Goal: Task Accomplishment & Management: Use online tool/utility

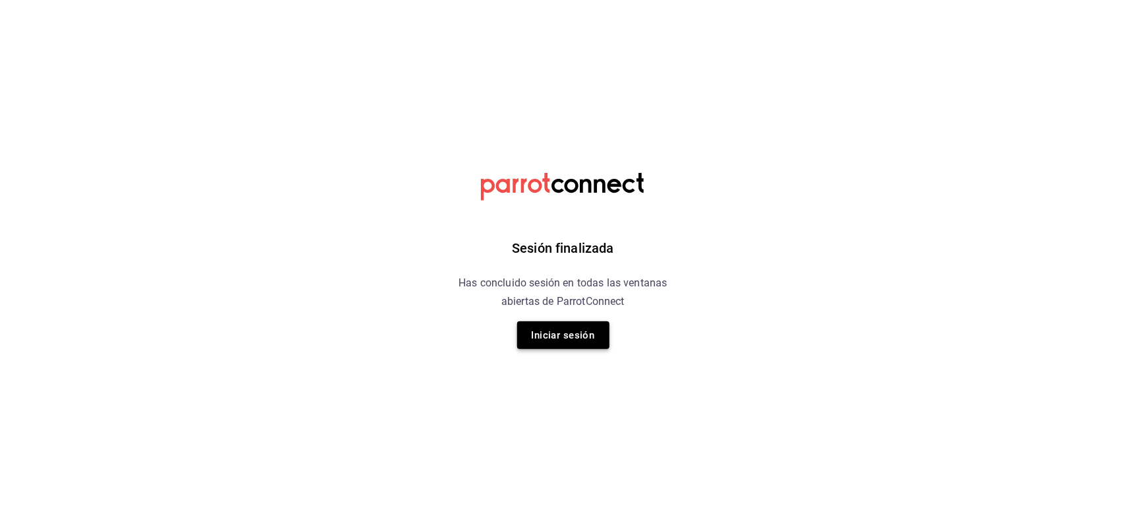
click at [597, 330] on button "Iniciar sesión" at bounding box center [563, 335] width 92 height 28
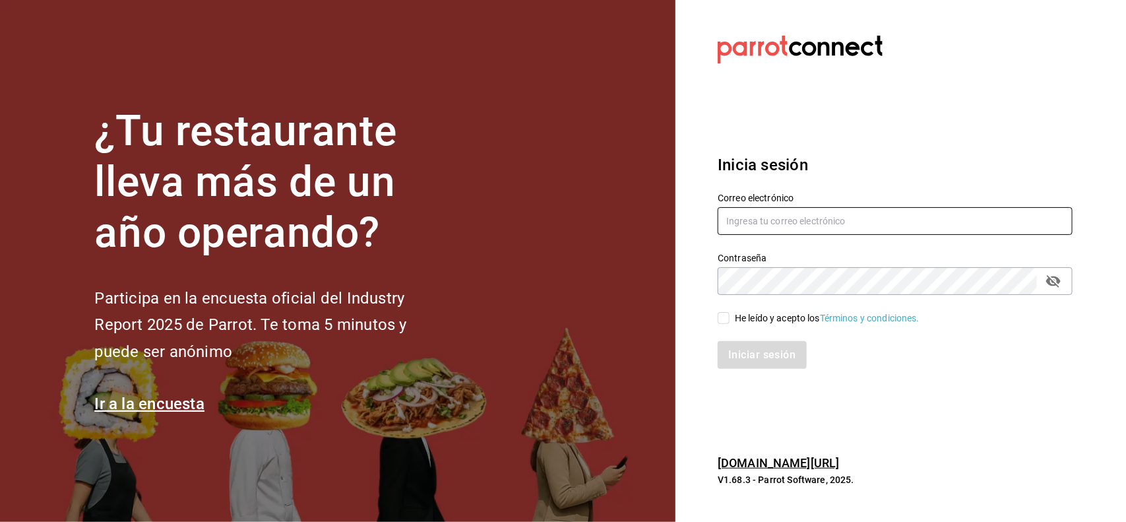
type input "[PERSON_NAME][EMAIL_ADDRESS][PERSON_NAME][DOMAIN_NAME]"
click at [718, 319] on input "He leído y acepto los Términos y condiciones." at bounding box center [724, 318] width 12 height 12
checkbox input "true"
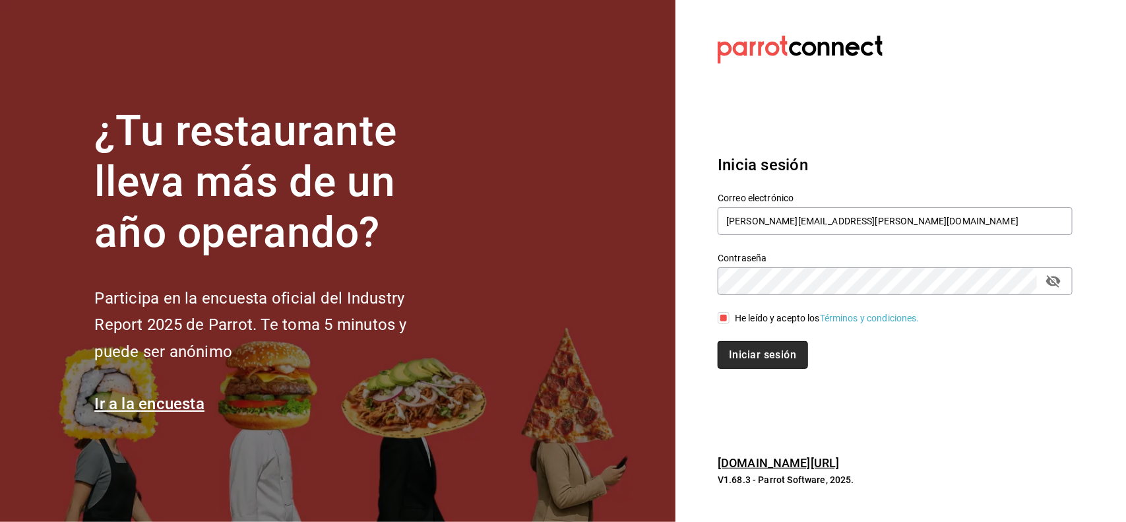
click at [772, 348] on button "Iniciar sesión" at bounding box center [763, 355] width 90 height 28
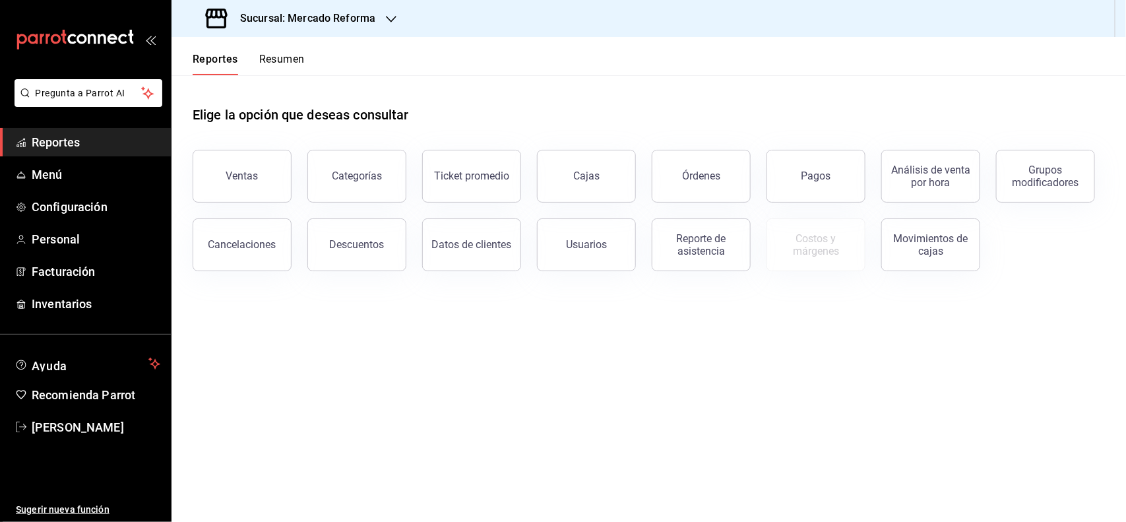
drag, startPoint x: 757, startPoint y: 340, endPoint x: 686, endPoint y: 348, distance: 71.0
drag, startPoint x: 686, startPoint y: 348, endPoint x: 294, endPoint y: 414, distance: 398.0
click at [294, 414] on main "Elige la opción que deseas consultar Ventas Categorías Ticket promedio Cajas Ór…" at bounding box center [649, 298] width 955 height 447
click at [832, 186] on button "Pagos" at bounding box center [816, 176] width 99 height 53
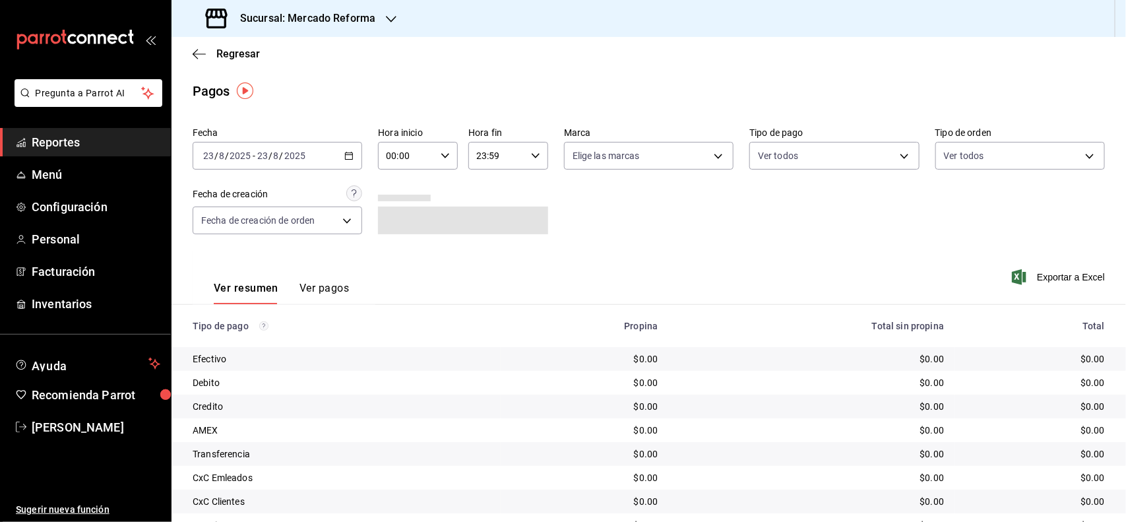
click at [348, 158] on icon "button" at bounding box center [348, 155] width 9 height 9
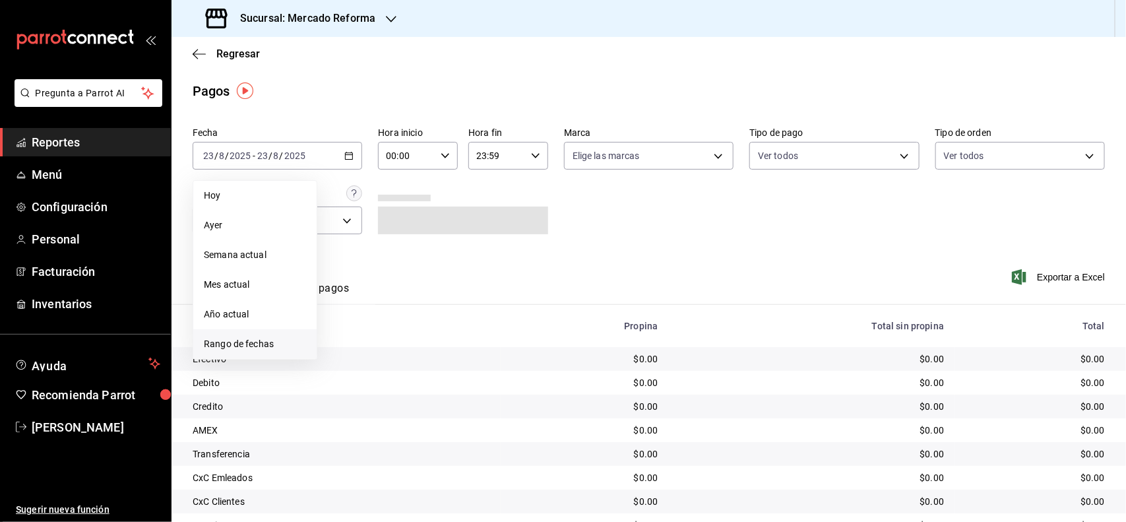
click at [295, 343] on span "Rango de fechas" at bounding box center [255, 344] width 102 height 14
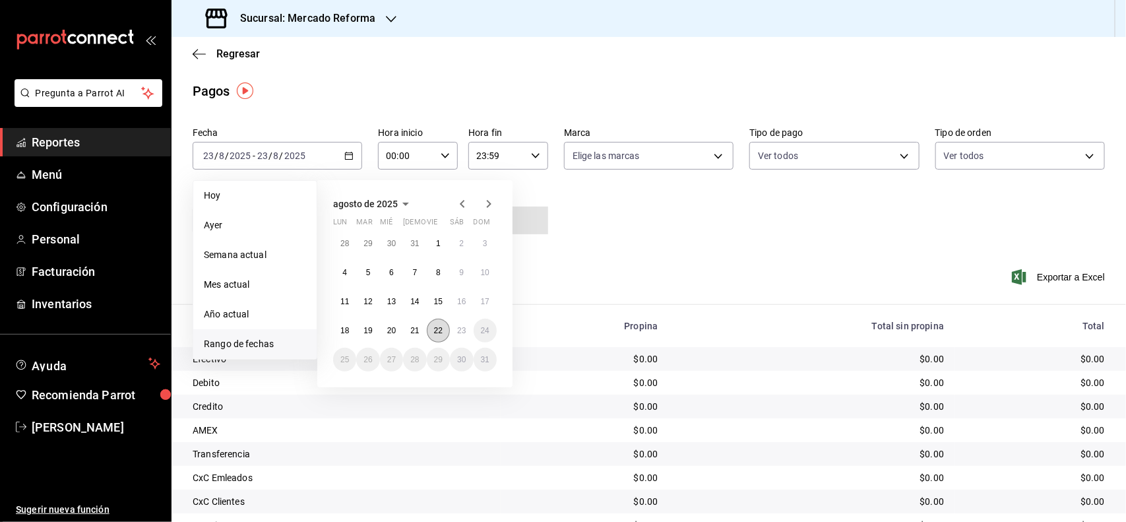
click at [431, 329] on button "22" at bounding box center [438, 331] width 23 height 24
click at [464, 333] on abbr "23" at bounding box center [461, 330] width 9 height 9
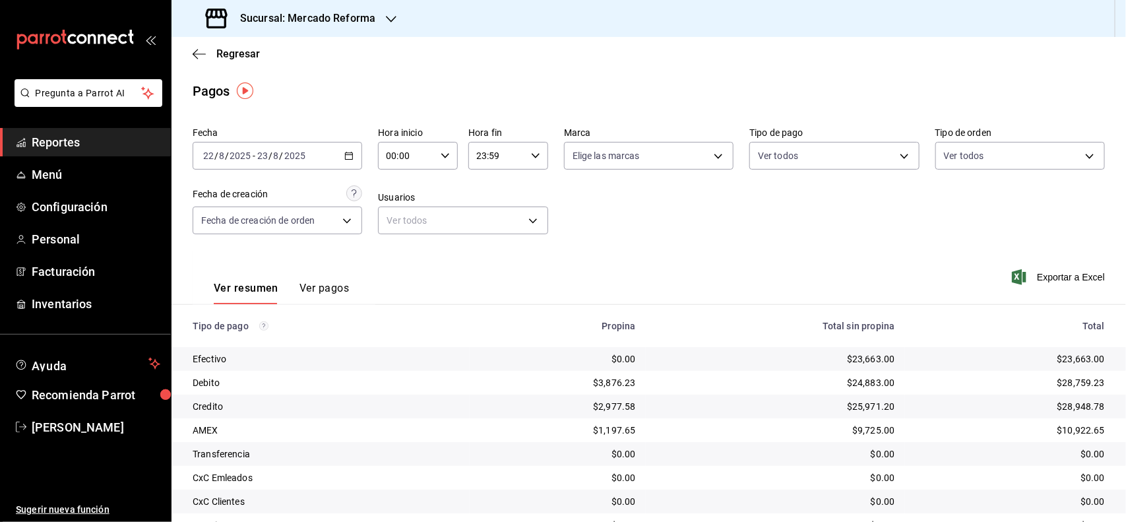
click at [444, 151] on icon "button" at bounding box center [445, 155] width 9 height 9
click at [394, 222] on button "04" at bounding box center [396, 233] width 34 height 26
type input "04:00"
drag, startPoint x: 1122, startPoint y: 360, endPoint x: 1122, endPoint y: 368, distance: 7.9
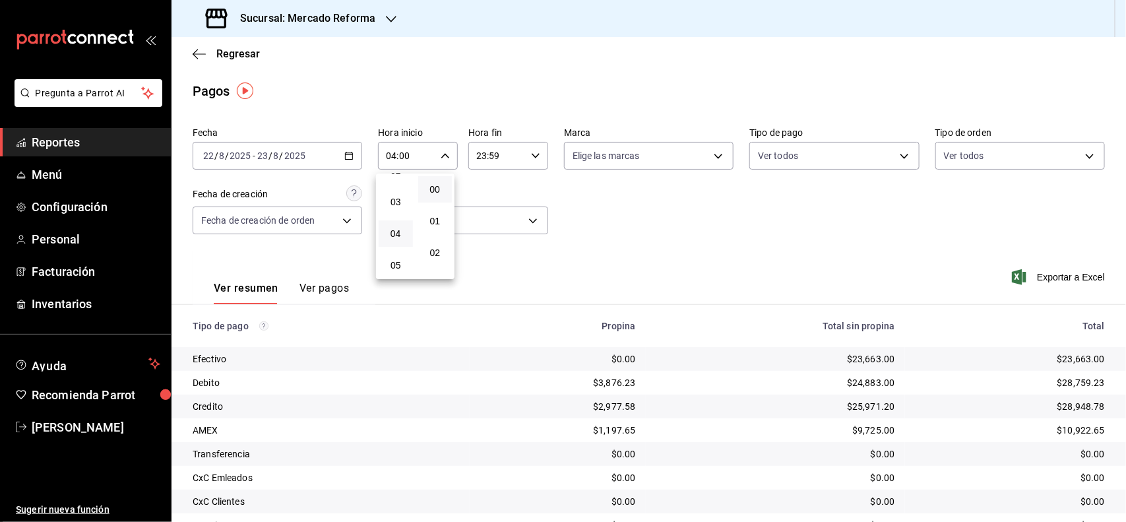
click at [1122, 368] on div at bounding box center [563, 261] width 1126 height 522
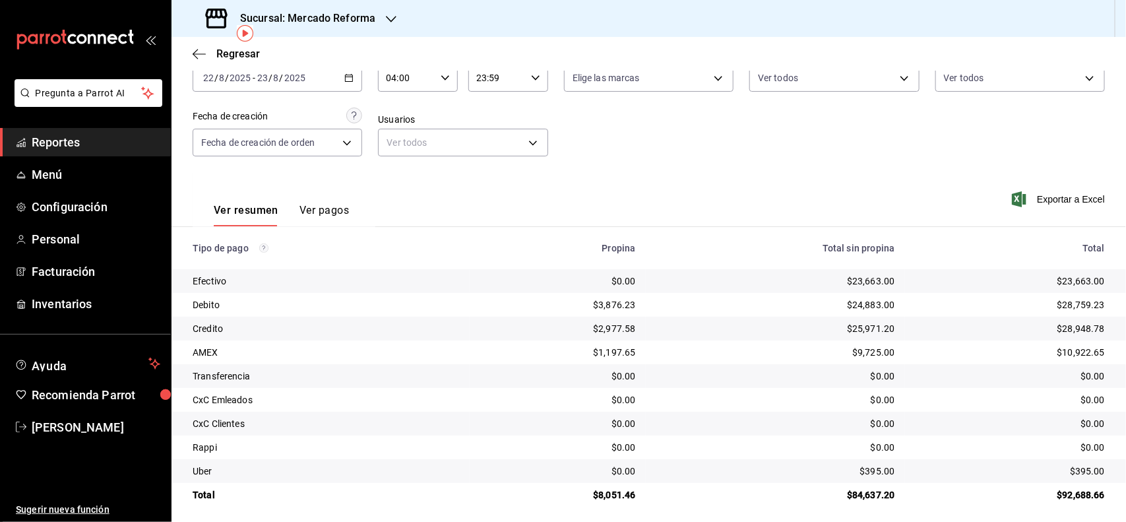
scroll to position [84, 0]
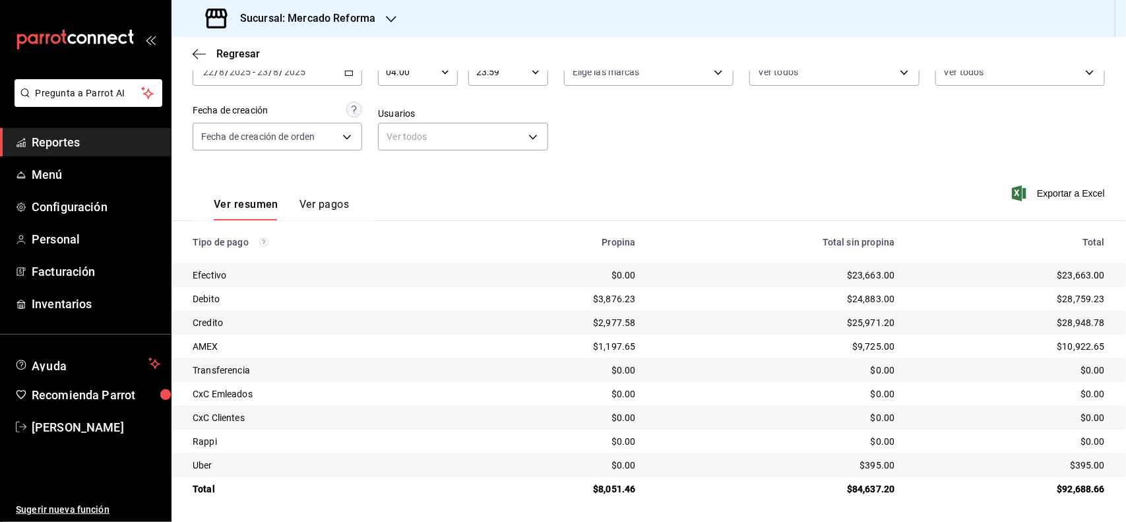
click at [388, 15] on icon "button" at bounding box center [391, 19] width 11 height 11
click at [311, 94] on div "Mochomos (Chihuahua)" at bounding box center [271, 87] width 198 height 30
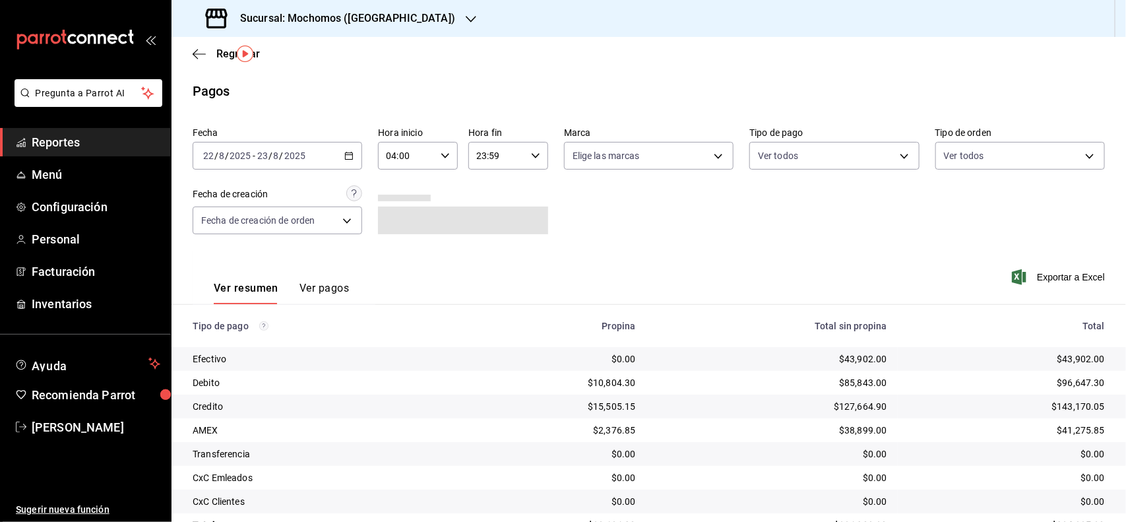
scroll to position [37, 0]
